Goal: Entertainment & Leisure: Consume media (video, audio)

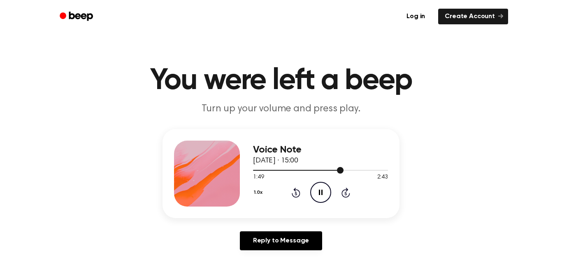
click at [336, 171] on div at bounding box center [320, 169] width 135 height 7
click at [328, 170] on div at bounding box center [320, 169] width 135 height 7
click at [319, 190] on icon at bounding box center [321, 191] width 5 height 5
click at [322, 195] on icon "Play Audio" at bounding box center [320, 192] width 21 height 21
click at [317, 194] on icon "Play Audio" at bounding box center [320, 192] width 21 height 21
